Goal: Complete application form

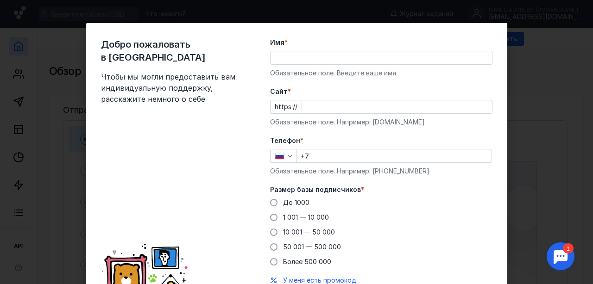
click at [403, 56] on input "Имя *" at bounding box center [380, 57] width 221 height 13
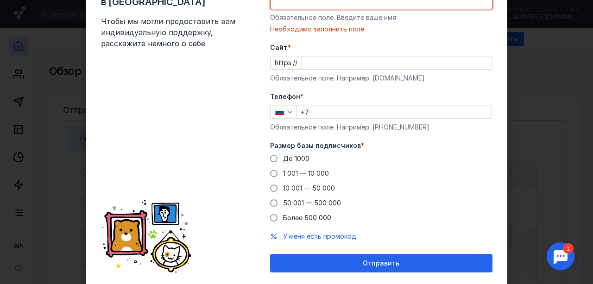
scroll to position [82, 0]
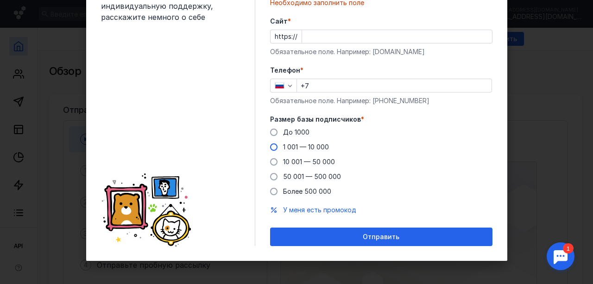
click at [270, 145] on span at bounding box center [273, 147] width 7 height 7
click at [0, 0] on input "1 001 — 10 000" at bounding box center [0, 0] width 0 height 0
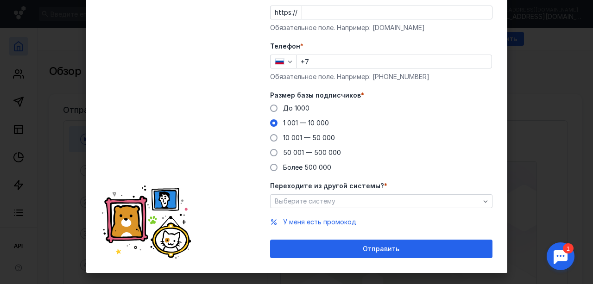
scroll to position [118, 0]
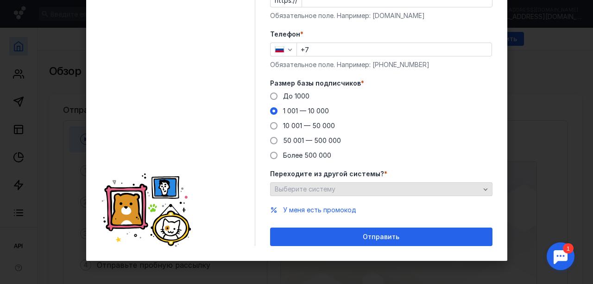
click at [484, 188] on icon "button" at bounding box center [485, 189] width 7 height 7
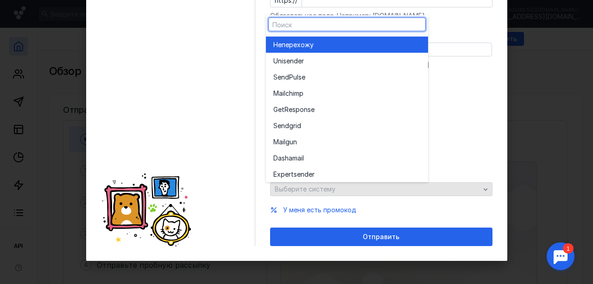
scroll to position [130, 0]
click at [484, 188] on div "Переходите из другой системы? * Выберите систему" at bounding box center [381, 183] width 222 height 27
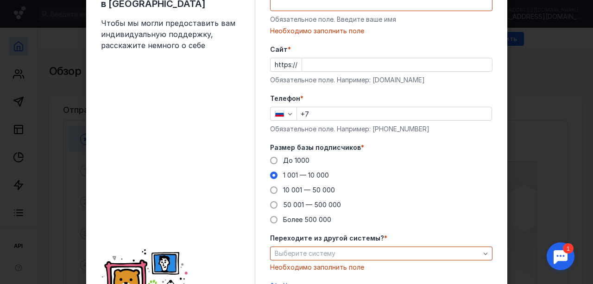
scroll to position [0, 0]
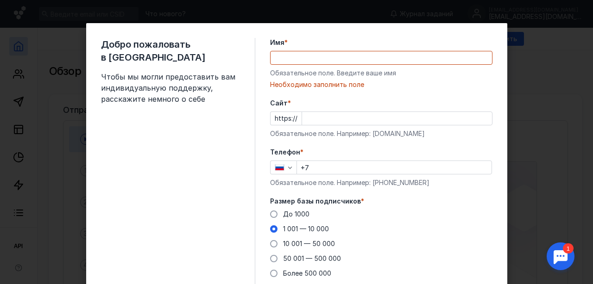
click at [534, 109] on div "Добро пожаловать в Sendsay Чтобы мы могли предоставить вам индивидуальную подде…" at bounding box center [296, 142] width 593 height 284
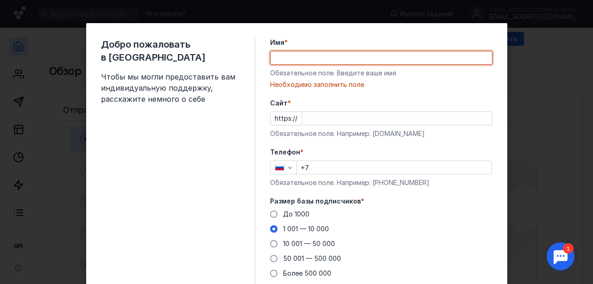
click at [372, 53] on input "Имя *" at bounding box center [380, 57] width 221 height 13
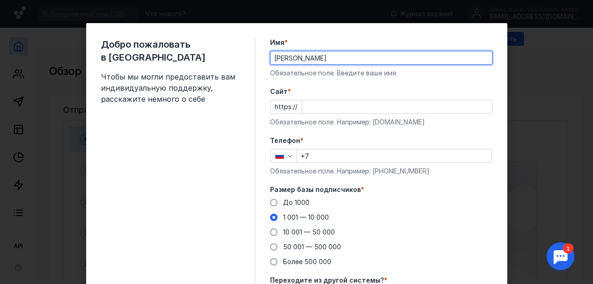
type input "[PERSON_NAME]"
click at [356, 105] on input "Cайт *" at bounding box center [397, 107] width 190 height 13
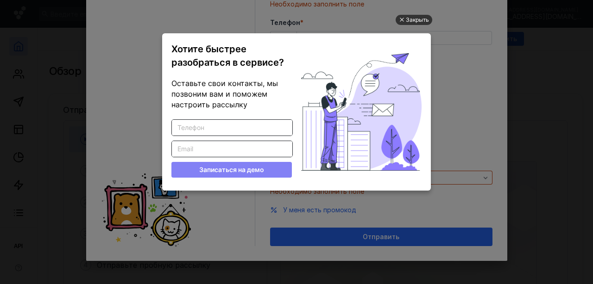
click at [421, 18] on div "Закрыть" at bounding box center [417, 20] width 23 height 10
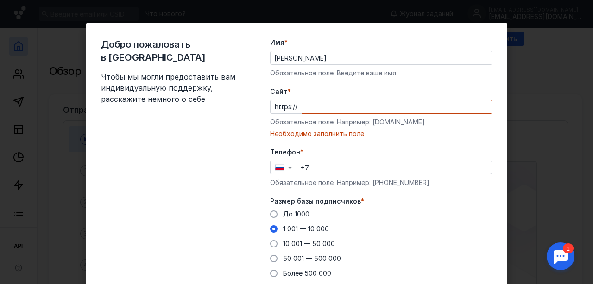
click at [549, 96] on div "Добро пожаловать в Sendsay Чтобы мы могли предоставить вам индивидуальную подде…" at bounding box center [296, 142] width 593 height 284
click at [398, 110] on input "Cайт *" at bounding box center [397, 107] width 190 height 13
click at [327, 167] on input "+7" at bounding box center [394, 167] width 195 height 13
click at [347, 103] on input "net" at bounding box center [397, 107] width 190 height 13
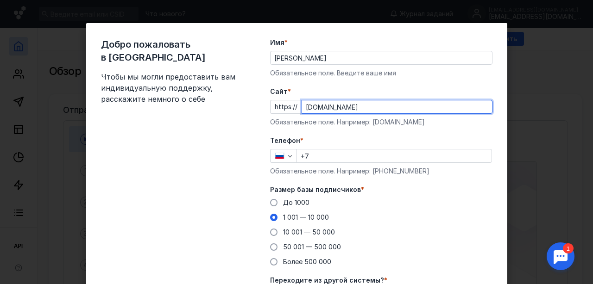
type input "[DOMAIN_NAME]"
click at [335, 157] on input "+7" at bounding box center [394, 156] width 195 height 13
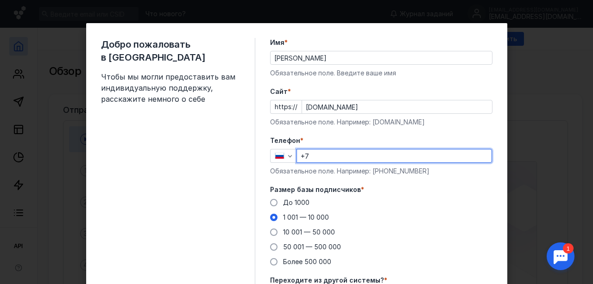
type input "[PHONE_NUMBER]"
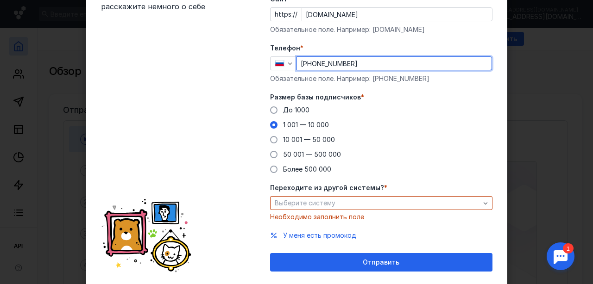
scroll to position [118, 0]
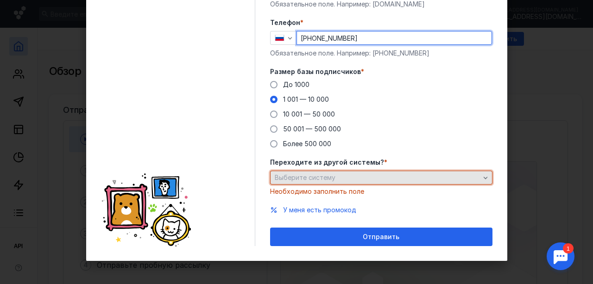
click at [433, 179] on div "Выберите систему" at bounding box center [377, 178] width 210 height 8
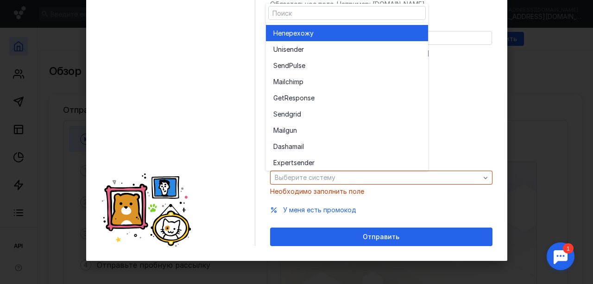
click at [373, 31] on div "Не перехожу" at bounding box center [346, 33] width 147 height 9
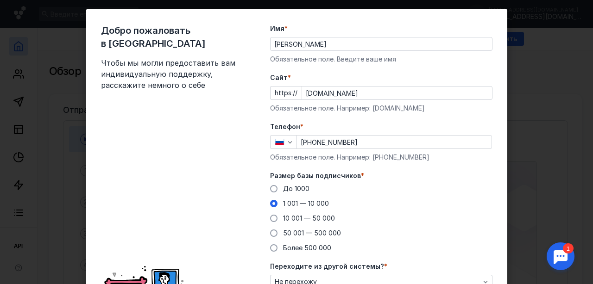
scroll to position [107, 0]
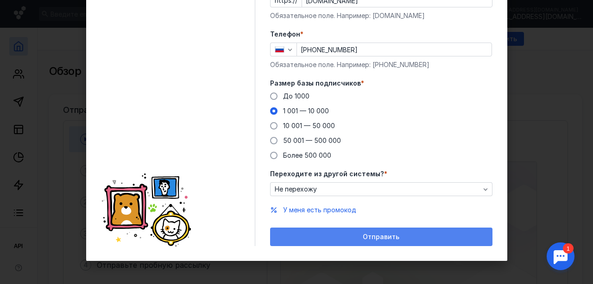
click at [368, 239] on span "Отправить" at bounding box center [381, 237] width 37 height 8
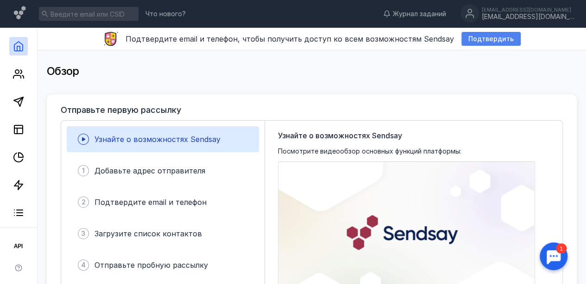
click at [484, 40] on span "Подтвердить" at bounding box center [490, 39] width 45 height 8
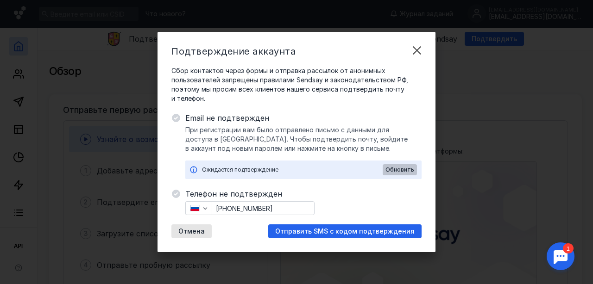
click at [402, 171] on span "Обновить" at bounding box center [399, 170] width 29 height 6
